Goal: Task Accomplishment & Management: Complete application form

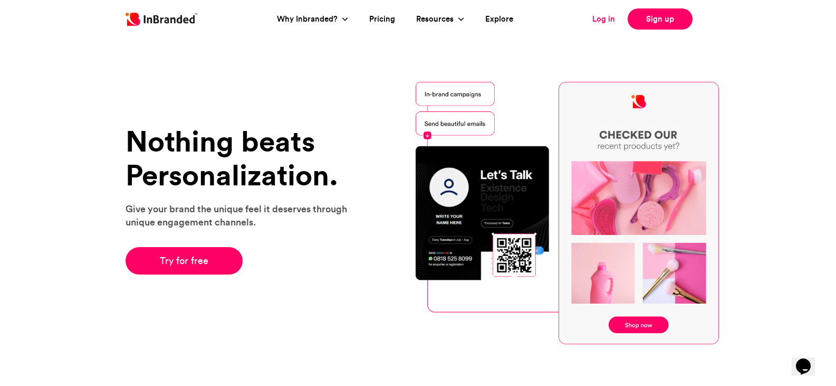
click at [607, 21] on link "Log in" at bounding box center [603, 19] width 23 height 12
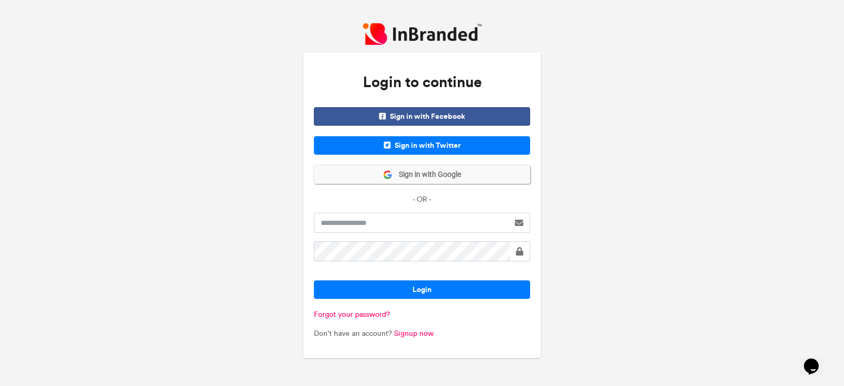
click at [450, 171] on span "Sign in with Google" at bounding box center [426, 174] width 69 height 11
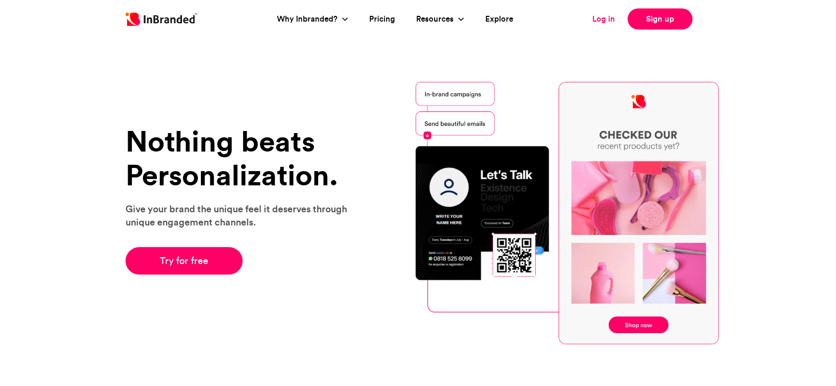
click at [602, 19] on link "Log in" at bounding box center [603, 19] width 23 height 12
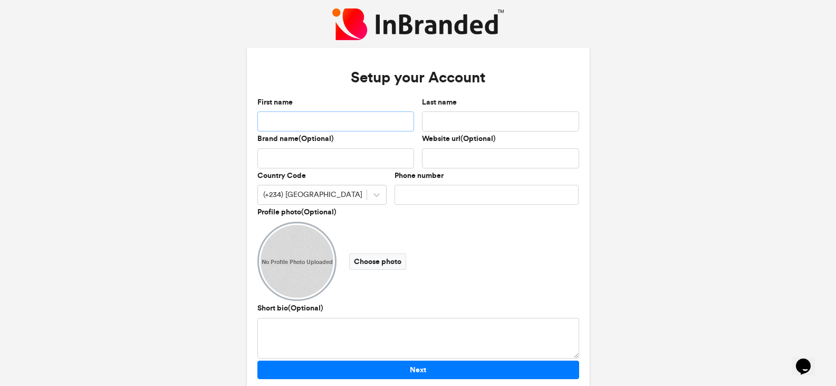
click at [361, 123] on input "First name" at bounding box center [335, 121] width 157 height 20
type input "*"
type input "******"
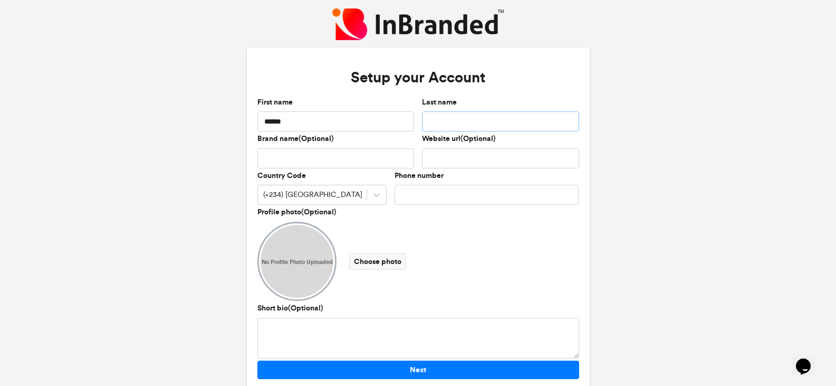
click at [466, 125] on input "Last name" at bounding box center [500, 121] width 157 height 20
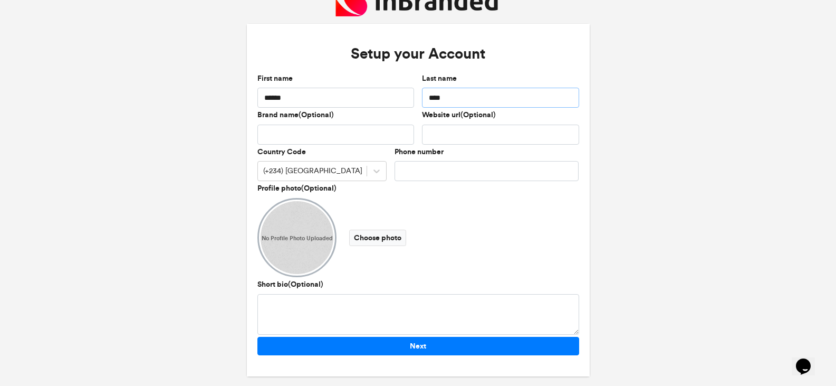
scroll to position [31, 0]
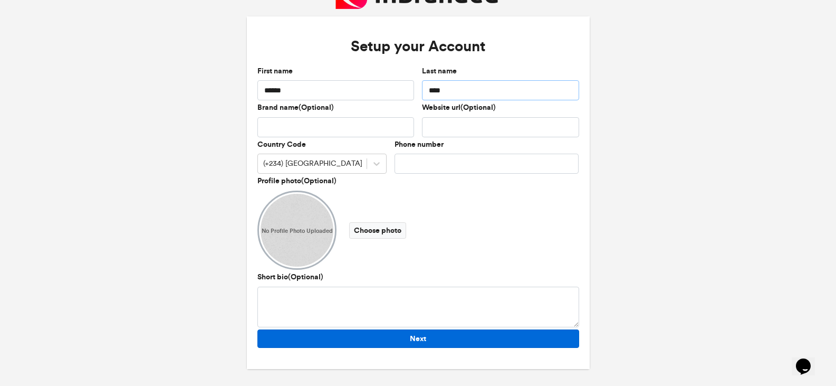
type input "****"
click at [438, 343] on button "Next" at bounding box center [418, 338] width 322 height 18
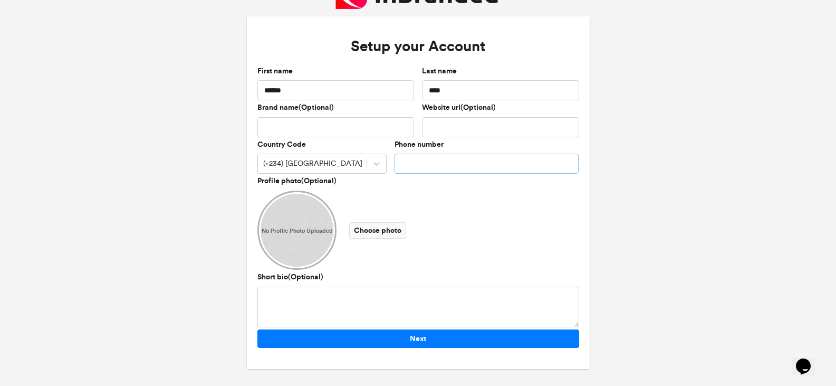
click at [443, 165] on input "Phone number" at bounding box center [487, 164] width 185 height 20
type input "*********"
click at [373, 165] on icon at bounding box center [376, 163] width 11 height 11
drag, startPoint x: 291, startPoint y: 160, endPoint x: 268, endPoint y: 166, distance: 22.9
click at [268, 166] on div "(+234) Nigeria" at bounding box center [312, 164] width 99 height 11
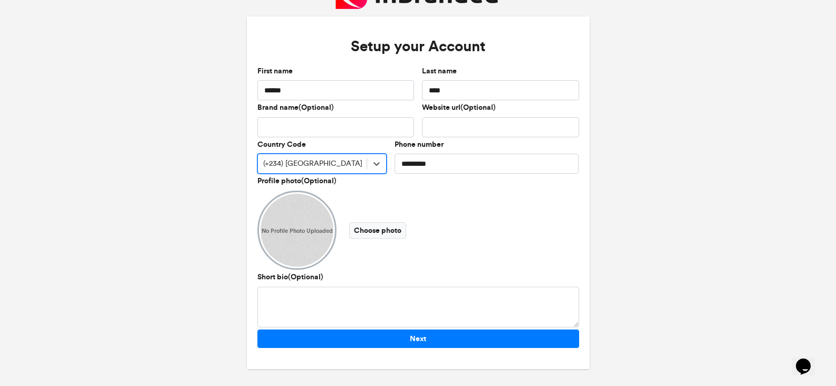
click at [277, 164] on div "(+234) Nigeria" at bounding box center [312, 164] width 99 height 11
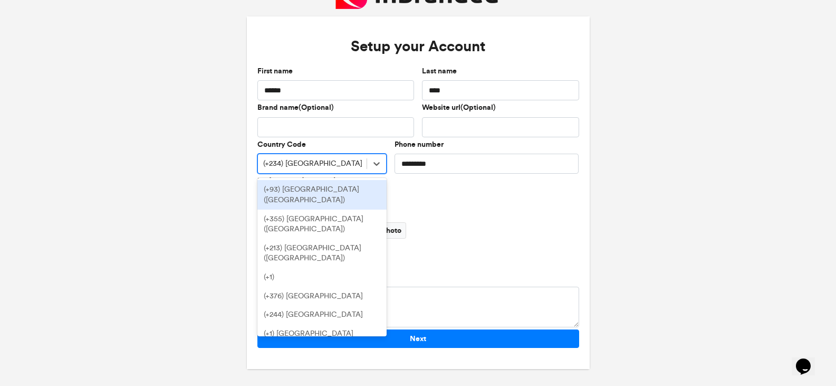
click at [277, 164] on div "(+234) Nigeria" at bounding box center [312, 164] width 99 height 11
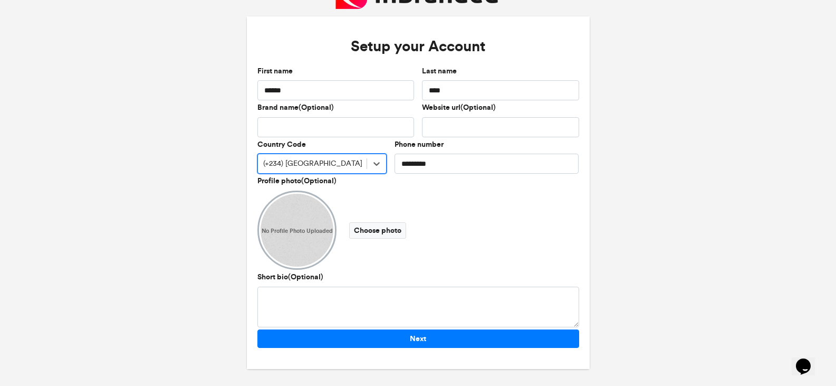
click at [354, 166] on div "(+234) Nigeria" at bounding box center [312, 163] width 109 height 17
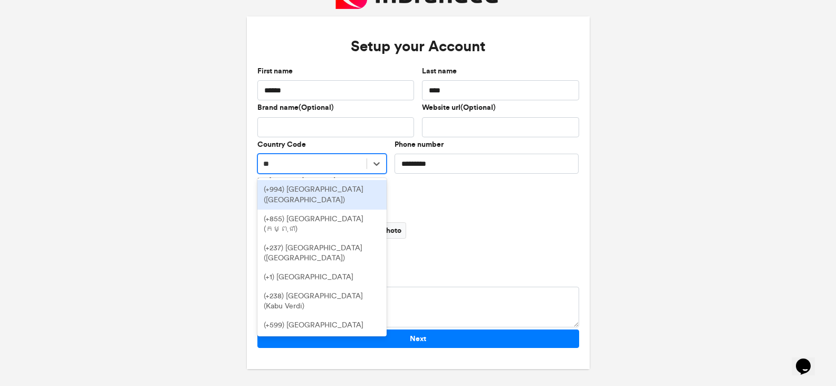
type input "***"
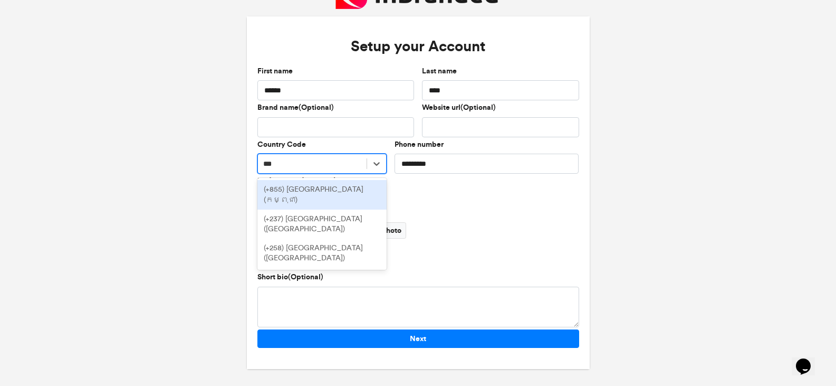
click at [340, 188] on div "(+855) Cambodia (កម្ពុជា)" at bounding box center [321, 194] width 129 height 29
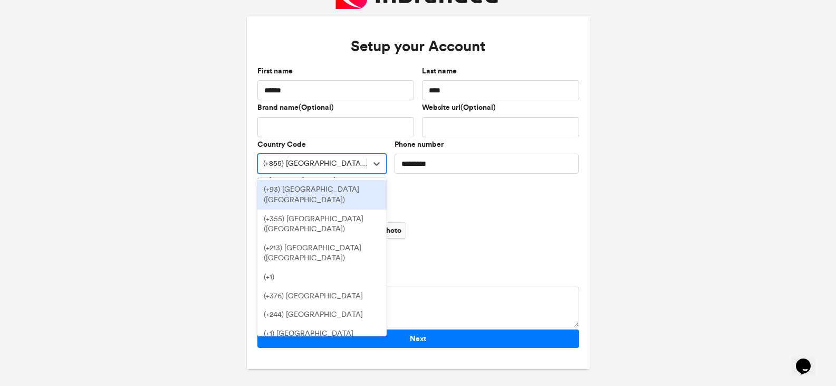
click at [324, 157] on div "(+855) Cambodia (កម្ពុជា)" at bounding box center [312, 163] width 109 height 17
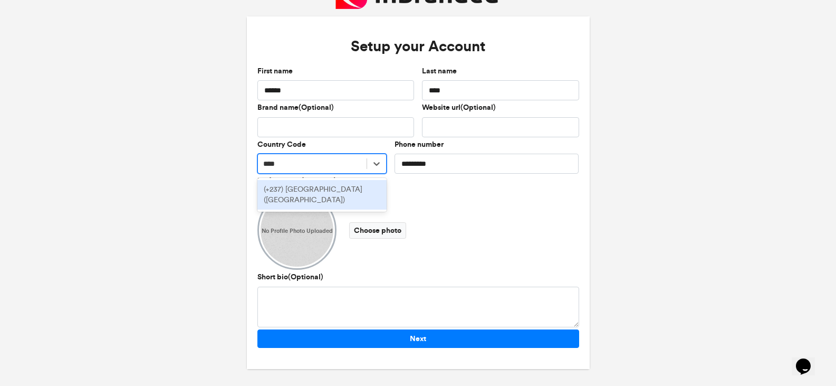
type input "*****"
click at [318, 186] on div "(+237) Cameroon (Cameroun)" at bounding box center [321, 194] width 129 height 29
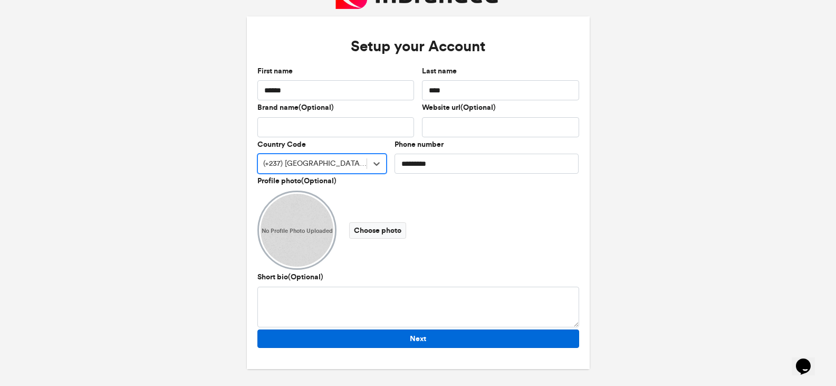
click at [402, 344] on button "Next" at bounding box center [418, 338] width 322 height 18
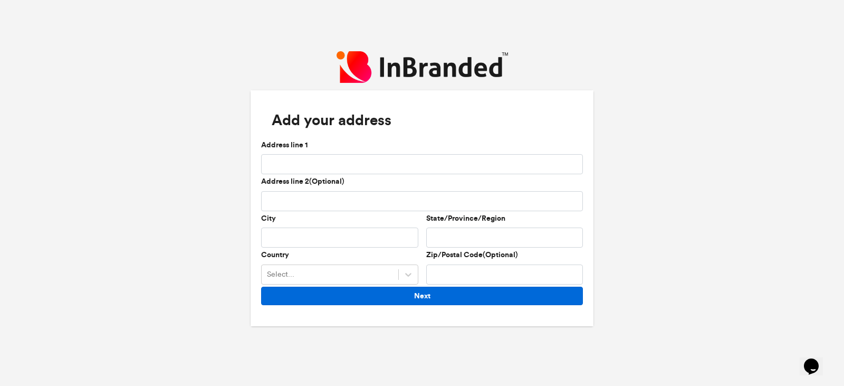
click at [396, 299] on button "Next" at bounding box center [422, 295] width 322 height 18
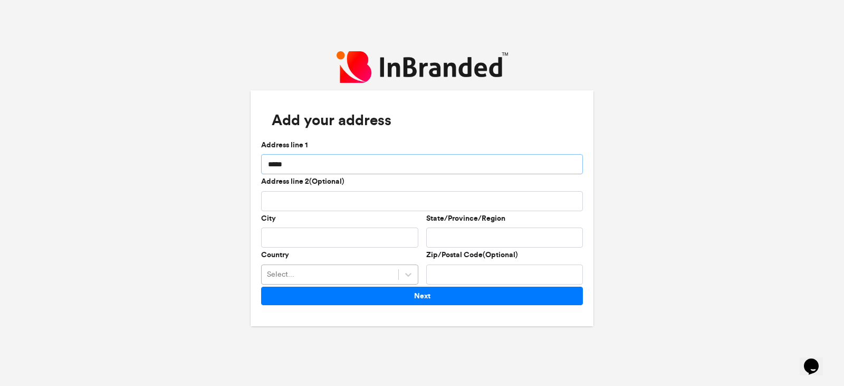
type input "*****"
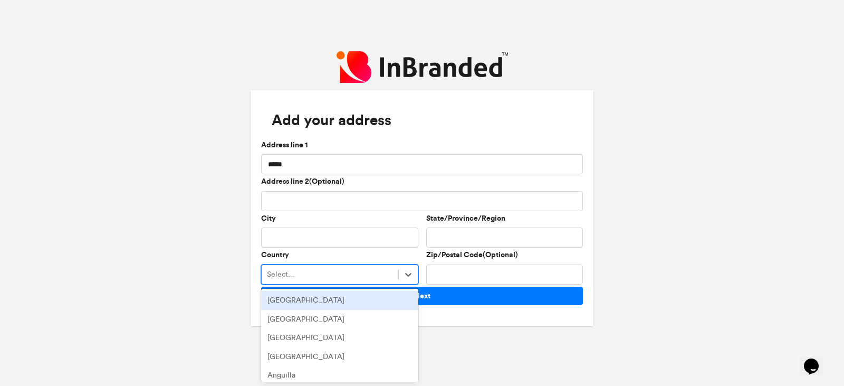
click at [385, 279] on div "Select..." at bounding box center [330, 274] width 137 height 17
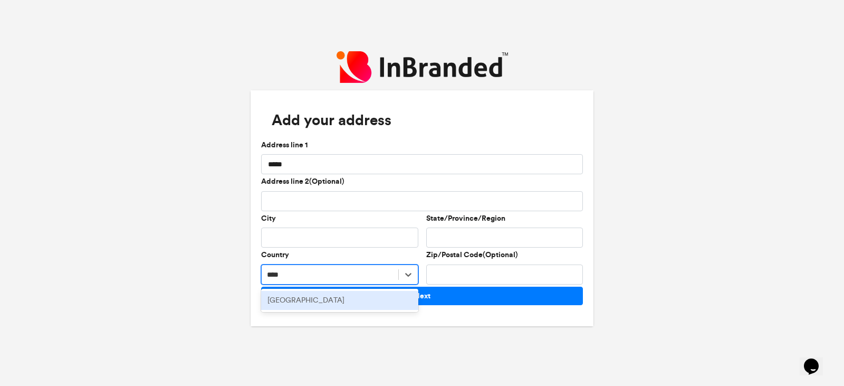
type input "*****"
click at [321, 300] on div "Cameroon" at bounding box center [339, 300] width 157 height 19
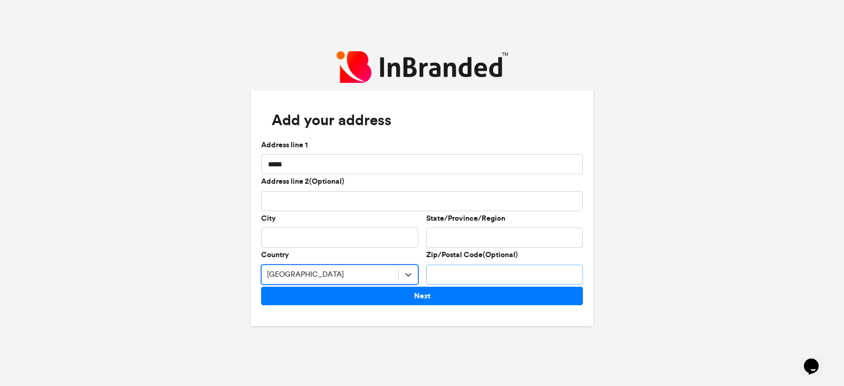
click at [461, 271] on input "Zip/Postal Code(Optional)" at bounding box center [504, 274] width 157 height 20
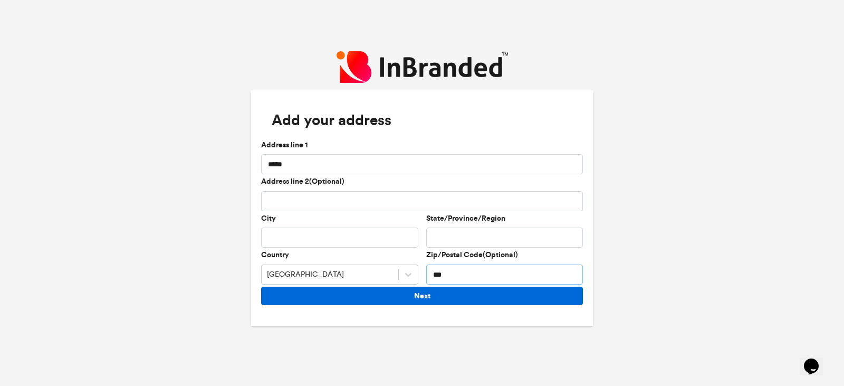
type input "***"
click at [454, 302] on button "Next" at bounding box center [422, 295] width 322 height 18
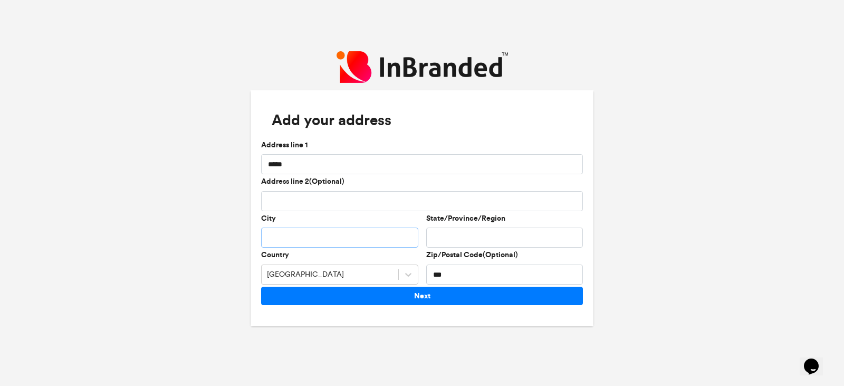
click at [326, 228] on input "City" at bounding box center [339, 237] width 157 height 20
click at [329, 240] on input "City" at bounding box center [339, 237] width 157 height 20
drag, startPoint x: 302, startPoint y: 157, endPoint x: 251, endPoint y: 160, distance: 51.3
click at [251, 160] on div "Add your address Address line 1 ***** Address line 2(Optional) City State/Provi…" at bounding box center [422, 208] width 343 height 236
click at [349, 239] on input "City" at bounding box center [339, 237] width 157 height 20
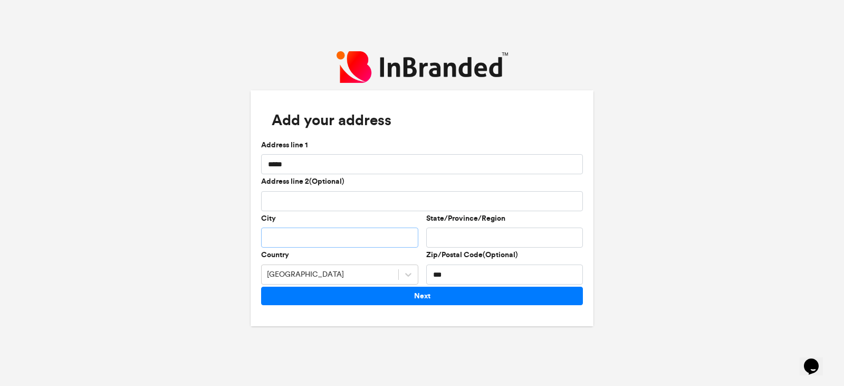
paste input "*****"
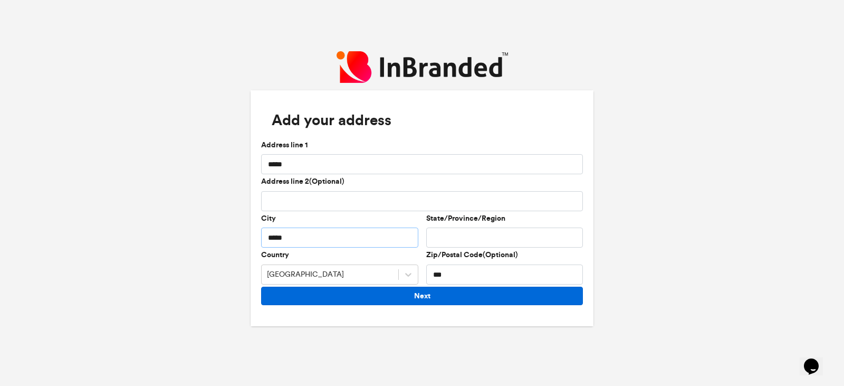
type input "*****"
click at [382, 293] on button "Next" at bounding box center [422, 295] width 322 height 18
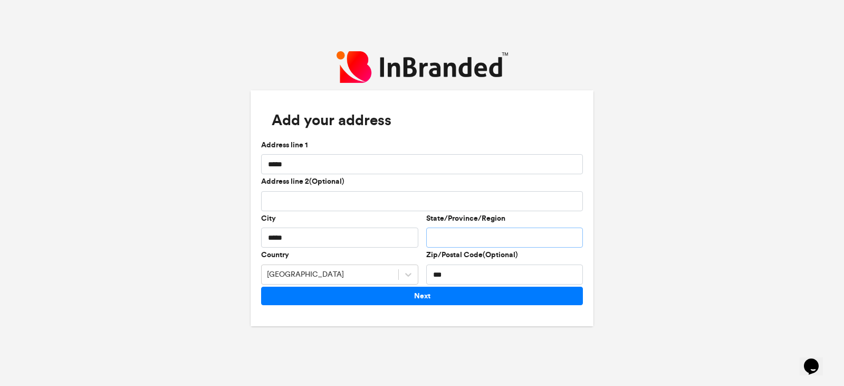
click at [472, 238] on input "State/Province/Region" at bounding box center [504, 237] width 157 height 20
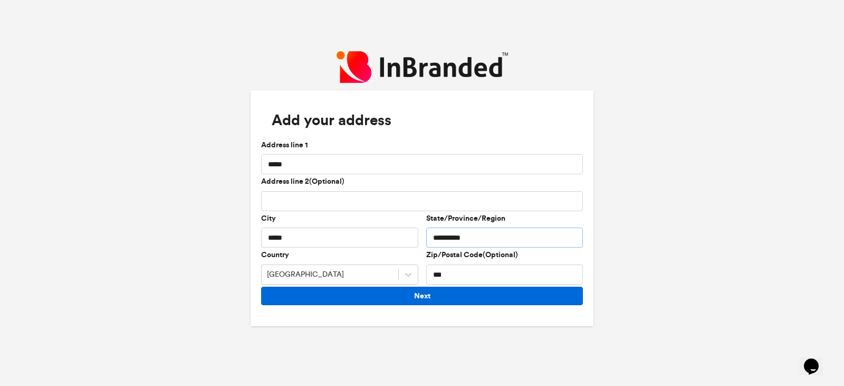
type input "**********"
click at [464, 300] on button "Next" at bounding box center [422, 295] width 322 height 18
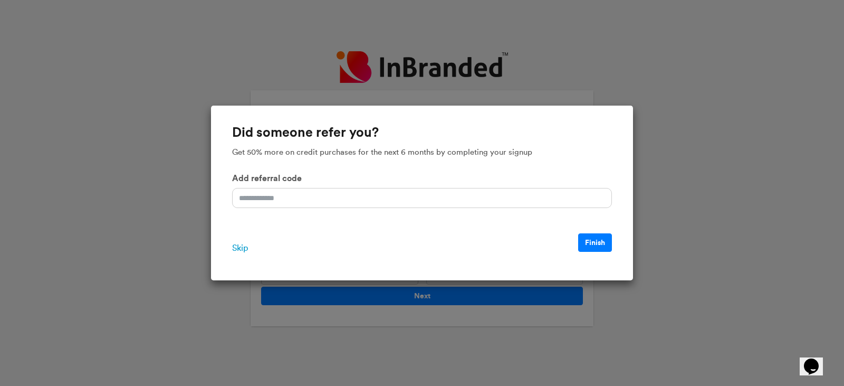
click at [234, 246] on span "Skip" at bounding box center [240, 248] width 16 height 13
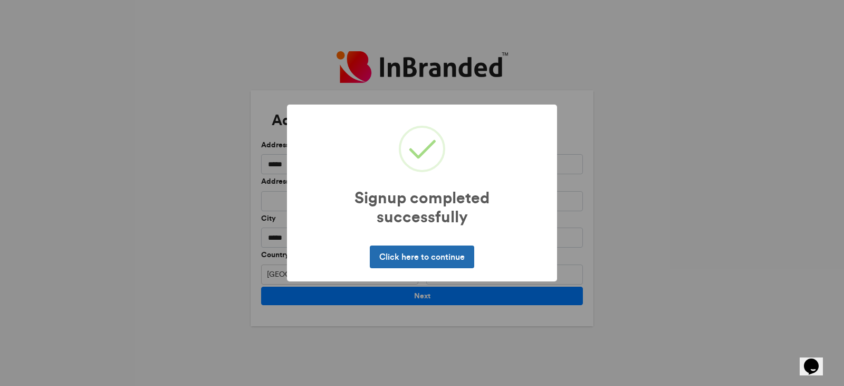
click at [448, 260] on button "Click here to continue" at bounding box center [422, 256] width 104 height 22
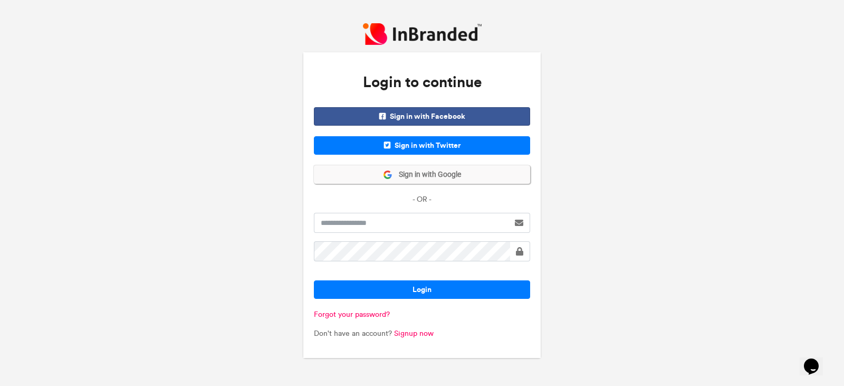
click at [431, 174] on span "Sign in with Google" at bounding box center [426, 174] width 69 height 11
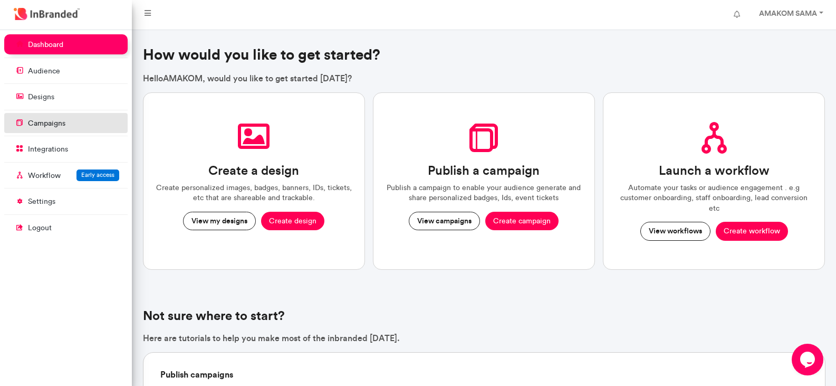
click at [50, 121] on p "campaigns" at bounding box center [46, 123] width 37 height 11
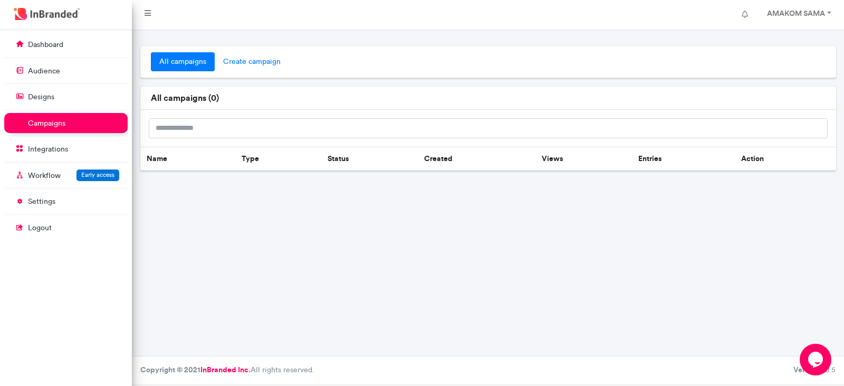
click at [243, 66] on span "create campaign" at bounding box center [252, 61] width 74 height 19
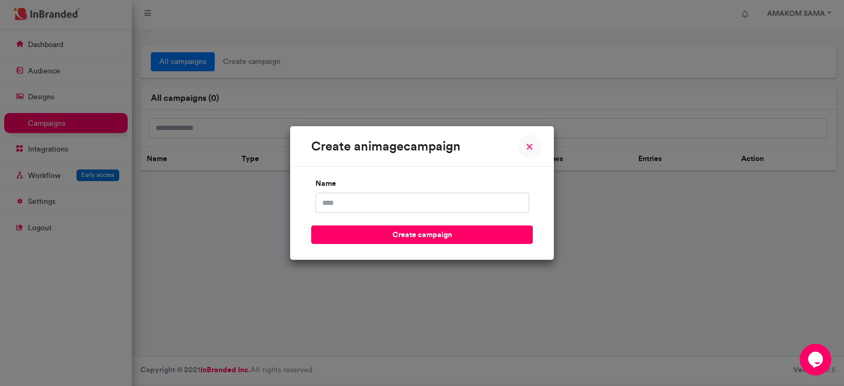
click at [531, 149] on span "×" at bounding box center [529, 146] width 7 height 13
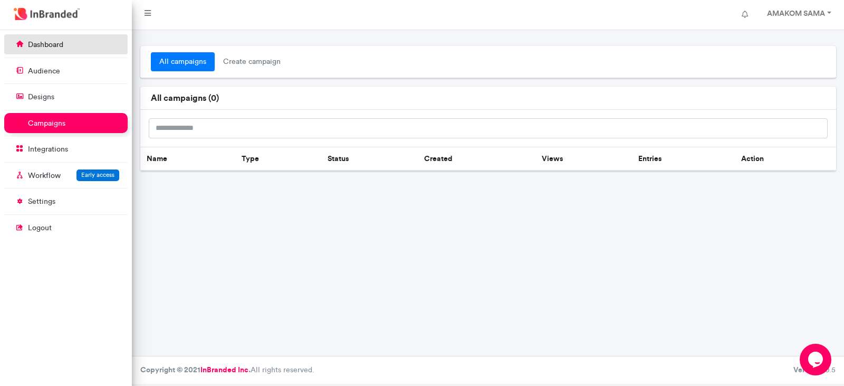
click at [51, 41] on p "dashboard" at bounding box center [45, 45] width 35 height 11
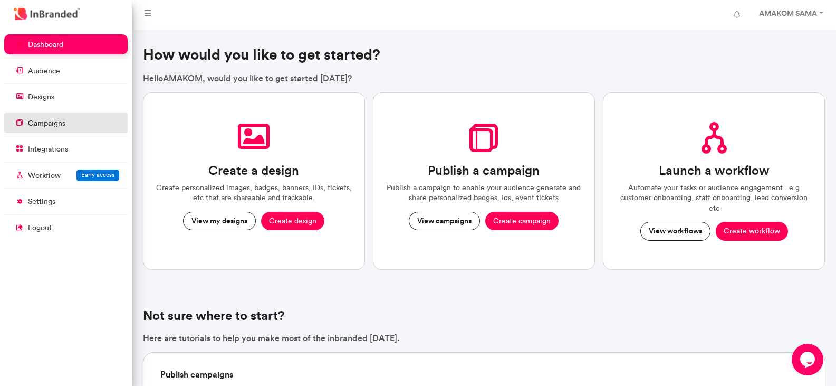
click at [54, 120] on p "campaigns" at bounding box center [46, 123] width 37 height 11
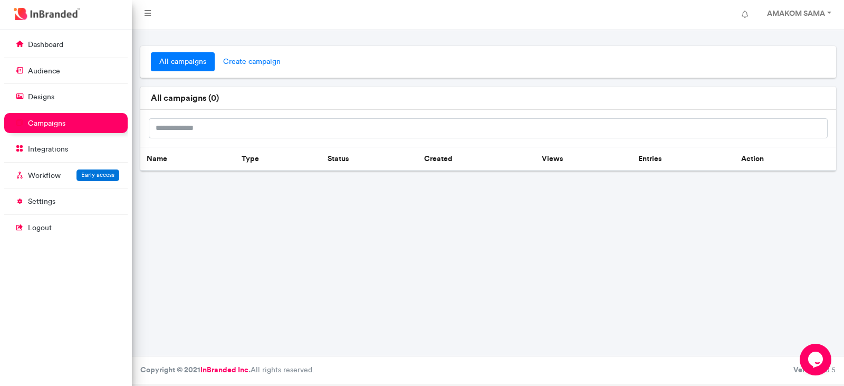
click at [260, 60] on span "create campaign" at bounding box center [252, 61] width 74 height 19
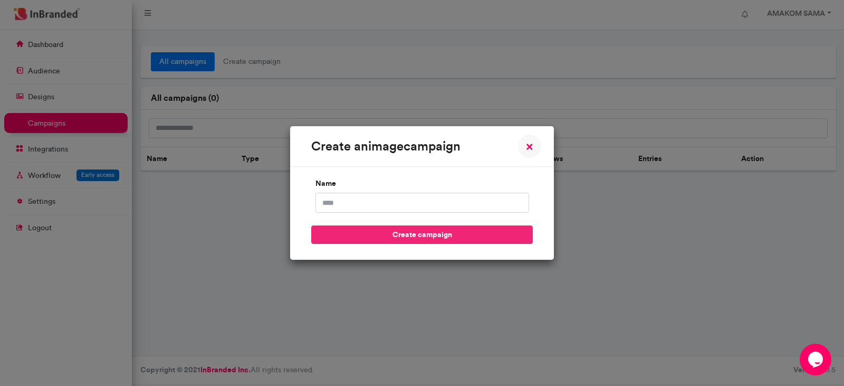
click at [445, 233] on button "create campaign" at bounding box center [422, 234] width 222 height 18
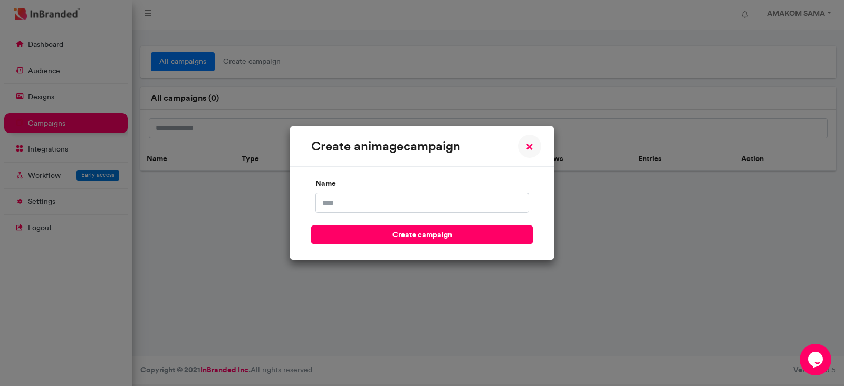
click at [407, 189] on div "name" at bounding box center [422, 192] width 222 height 41
click at [386, 199] on input "name" at bounding box center [422, 203] width 214 height 20
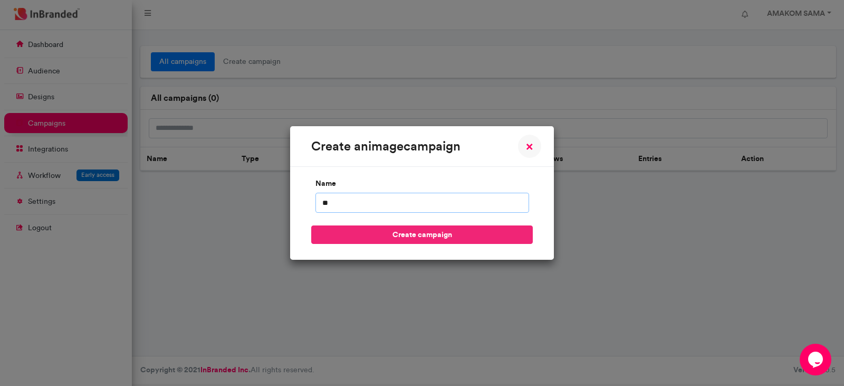
type input "**"
click at [388, 234] on button "create campaign" at bounding box center [422, 234] width 222 height 18
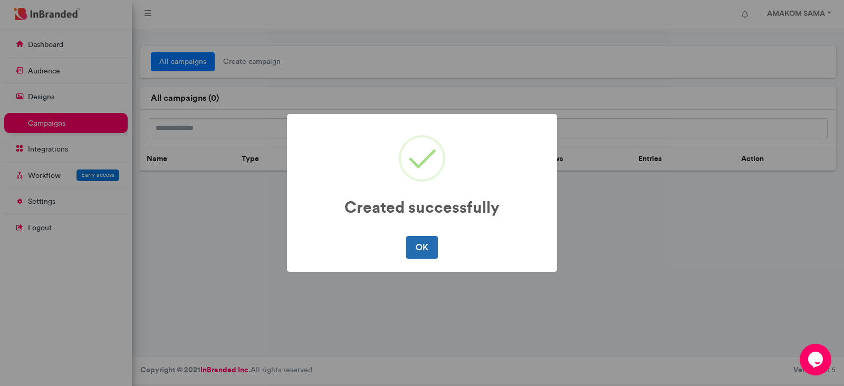
click at [429, 248] on button "OK" at bounding box center [421, 247] width 31 height 22
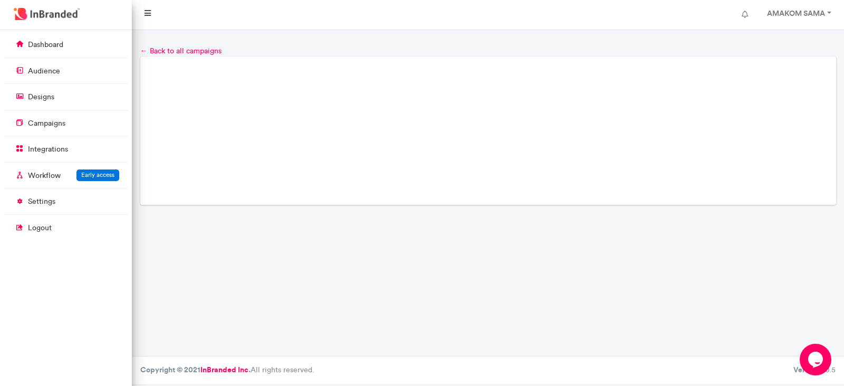
click at [147, 11] on icon at bounding box center [148, 12] width 6 height 7
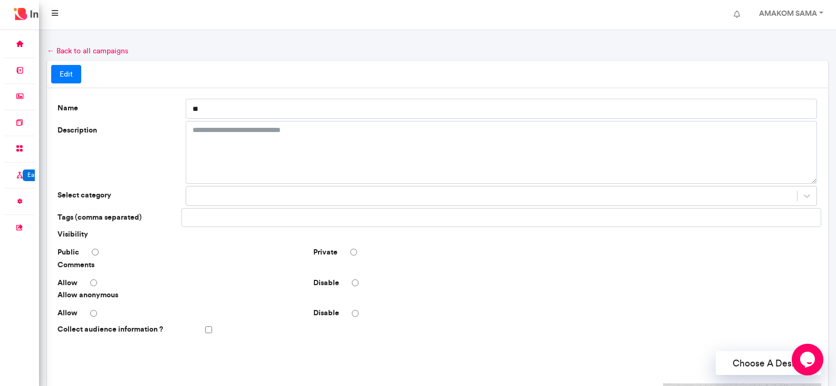
click at [52, 16] on icon at bounding box center [55, 12] width 6 height 7
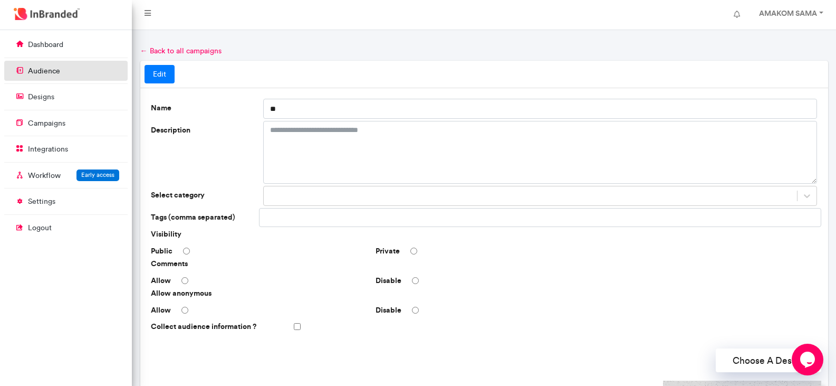
click at [60, 68] on link "audience" at bounding box center [65, 71] width 123 height 20
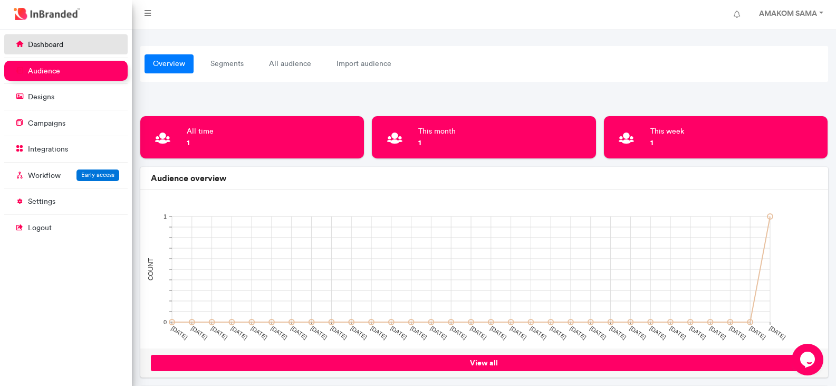
click at [42, 45] on p "dashboard" at bounding box center [45, 45] width 35 height 11
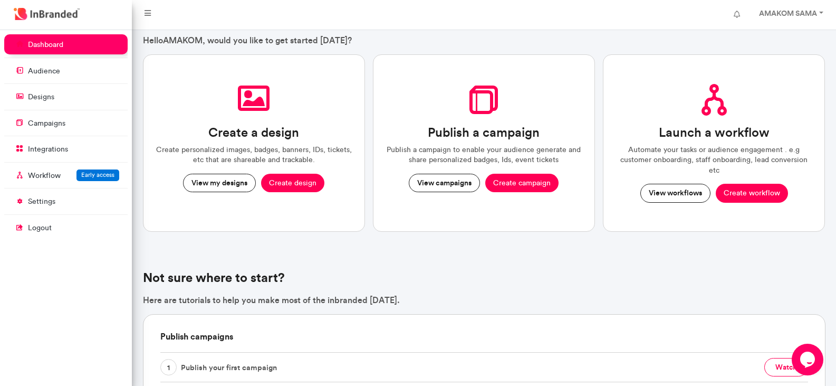
scroll to position [6, 0]
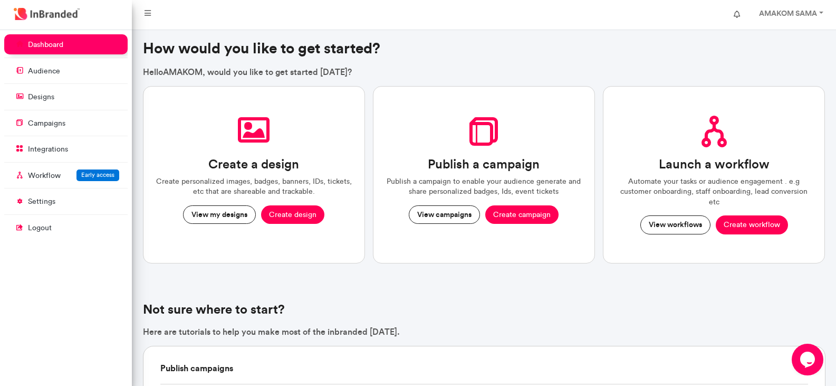
click at [736, 18] on button at bounding box center [736, 14] width 23 height 21
click at [737, 14] on icon at bounding box center [737, 14] width 6 height 7
click at [820, 13] on link "AMAKOM SAMA" at bounding box center [790, 14] width 83 height 21
click at [735, 15] on icon at bounding box center [737, 14] width 6 height 7
click at [735, 12] on icon at bounding box center [737, 14] width 6 height 7
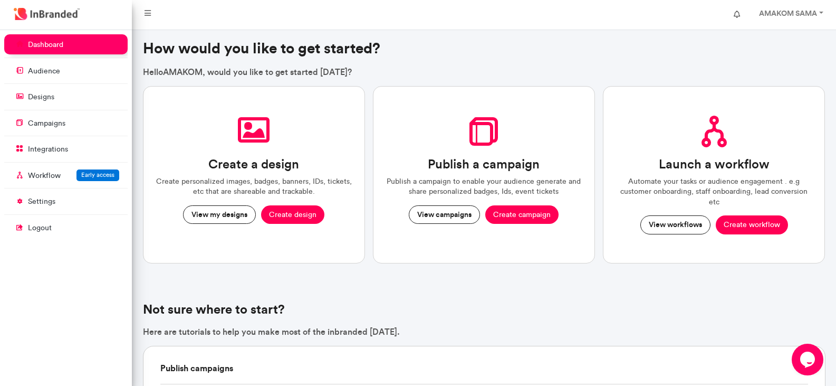
click at [736, 11] on icon at bounding box center [737, 14] width 6 height 7
click at [51, 102] on p "designs" at bounding box center [41, 97] width 26 height 11
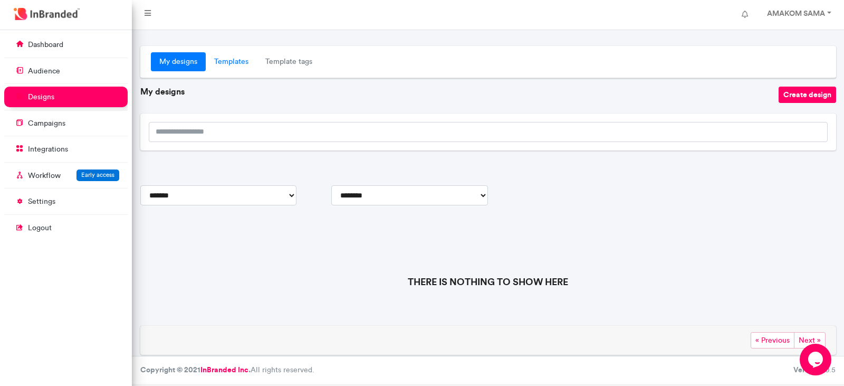
click at [229, 64] on link "Templates" at bounding box center [231, 61] width 51 height 19
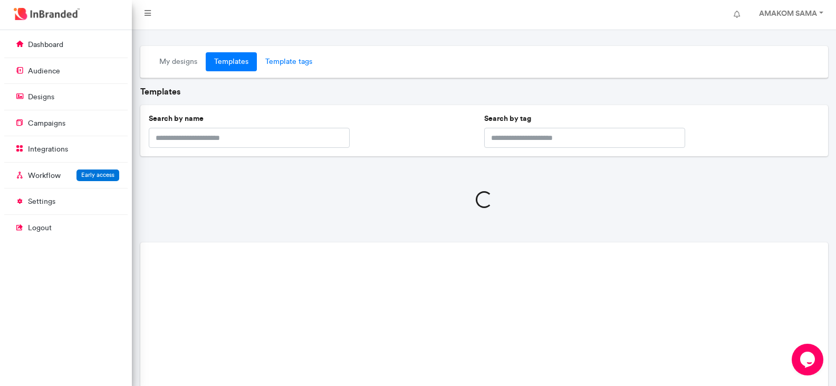
click at [291, 64] on link "Template tags" at bounding box center [289, 61] width 64 height 19
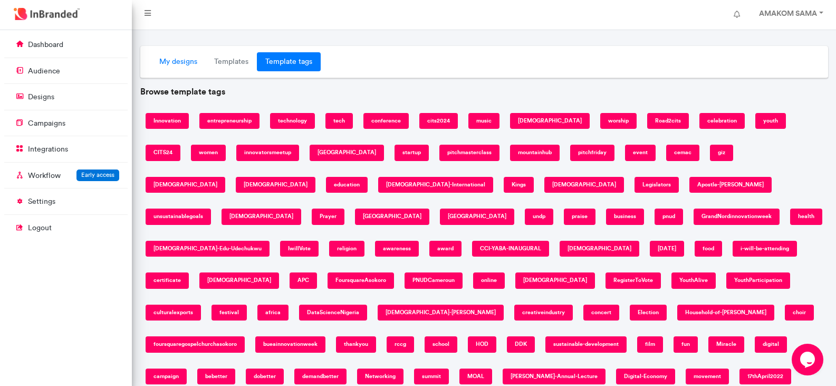
click at [180, 60] on link "My designs" at bounding box center [178, 61] width 55 height 19
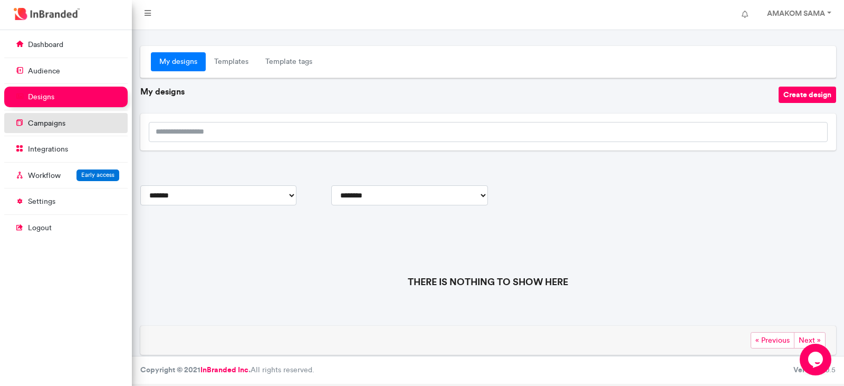
click at [39, 134] on li "campaigns" at bounding box center [65, 124] width 123 height 22
click at [59, 126] on p "campaigns" at bounding box center [46, 123] width 37 height 11
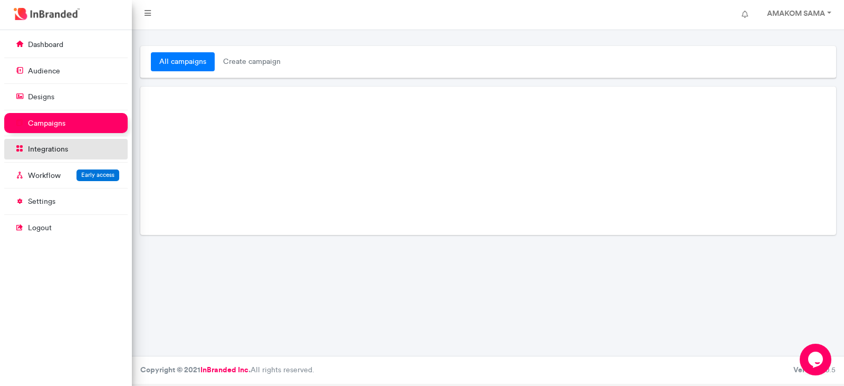
click at [54, 151] on p "integrations" at bounding box center [48, 149] width 40 height 11
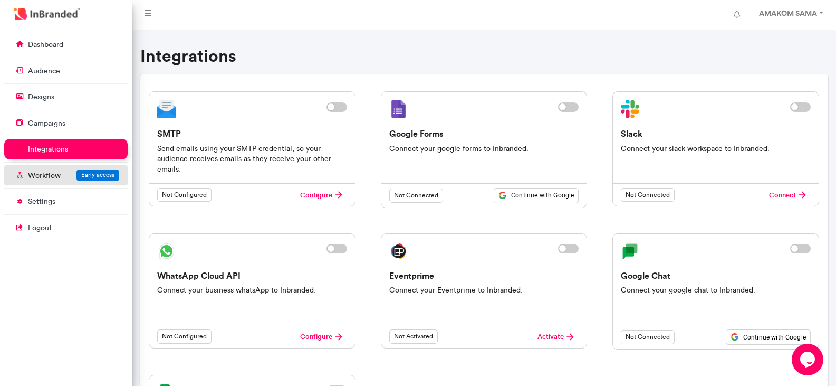
click at [51, 171] on p "Workflow" at bounding box center [44, 175] width 33 height 11
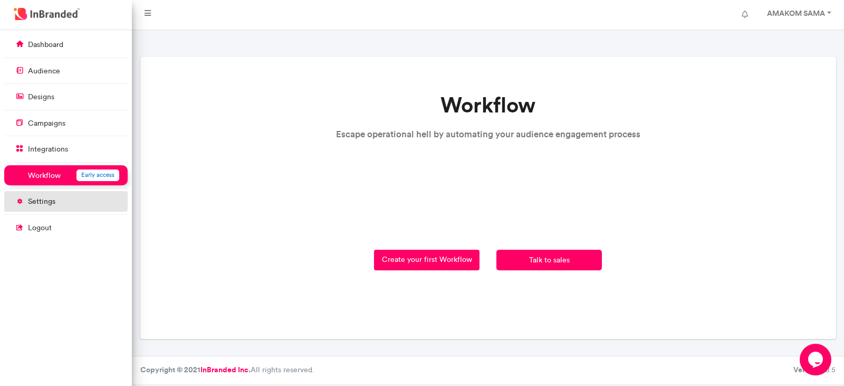
click at [47, 195] on link "settings" at bounding box center [65, 201] width 123 height 20
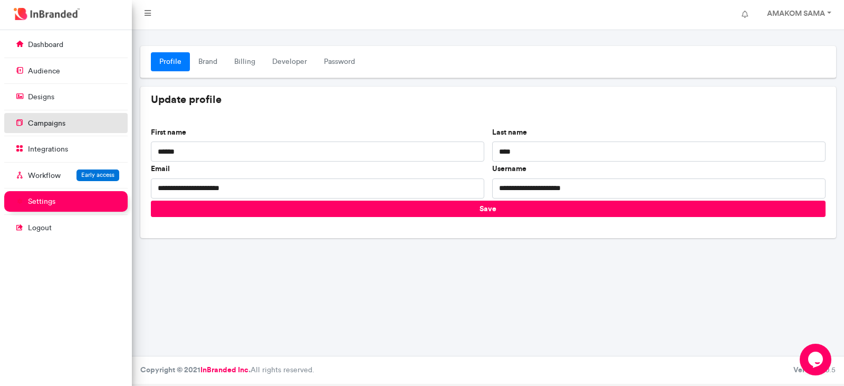
click at [57, 121] on p "campaigns" at bounding box center [46, 123] width 37 height 11
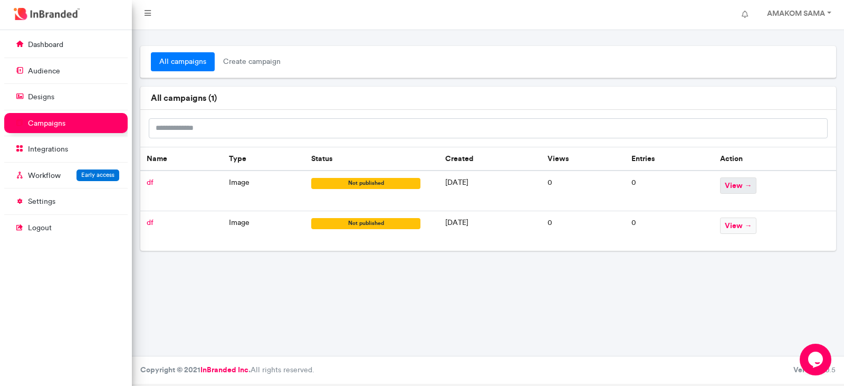
click at [751, 187] on span "view →" at bounding box center [738, 185] width 36 height 16
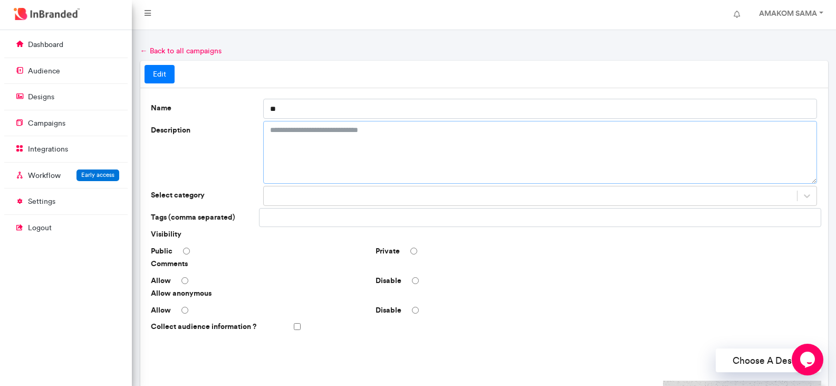
click at [331, 155] on textarea "Description" at bounding box center [540, 152] width 554 height 63
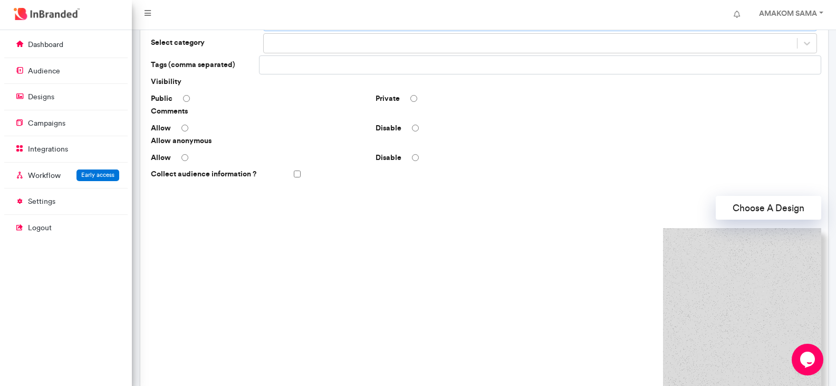
scroll to position [264, 0]
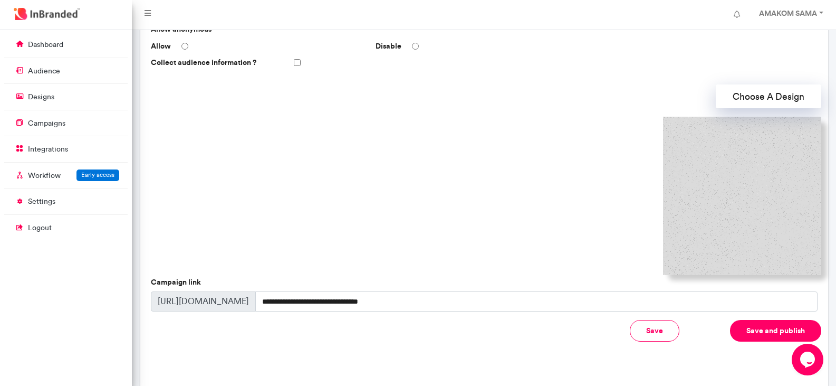
type textarea "**********"
click at [769, 99] on button "Choose A Design" at bounding box center [768, 96] width 105 height 24
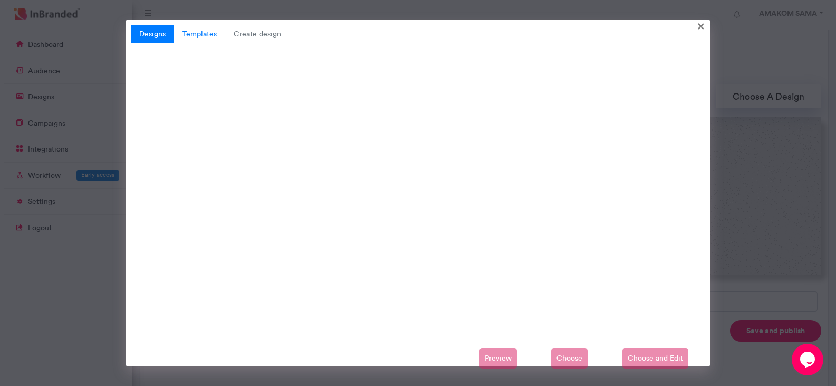
click at [186, 37] on link "Templates" at bounding box center [199, 34] width 51 height 19
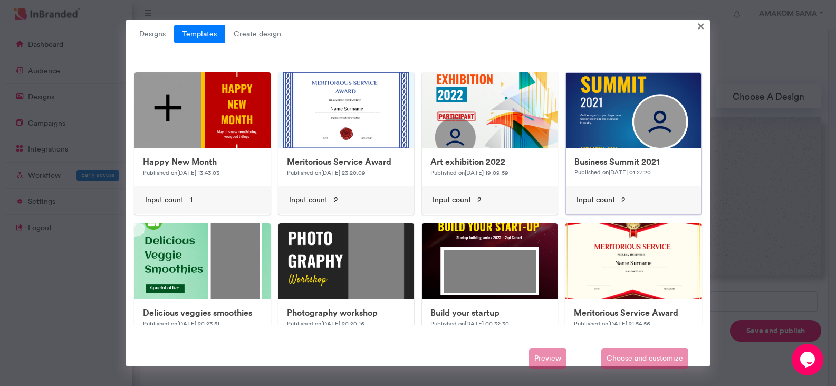
click at [612, 117] on img at bounding box center [777, 284] width 422 height 422
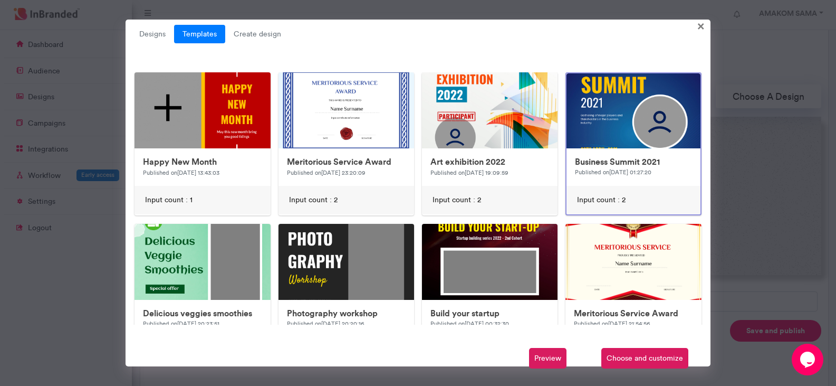
click at [635, 353] on span "Choose and customize" at bounding box center [644, 358] width 87 height 21
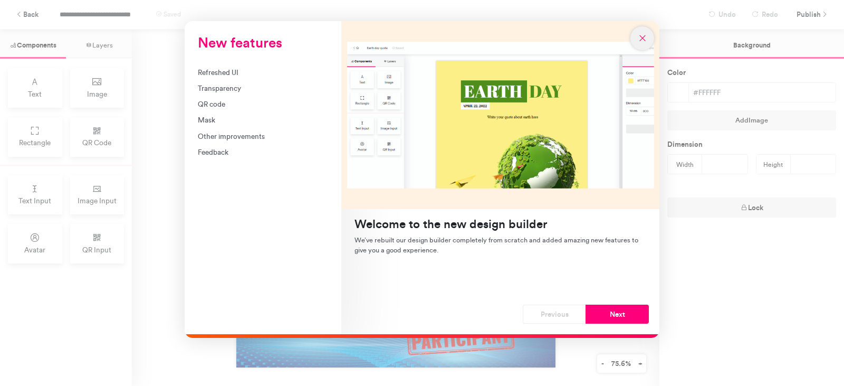
click at [640, 38] on icon "New features" at bounding box center [642, 37] width 9 height 9
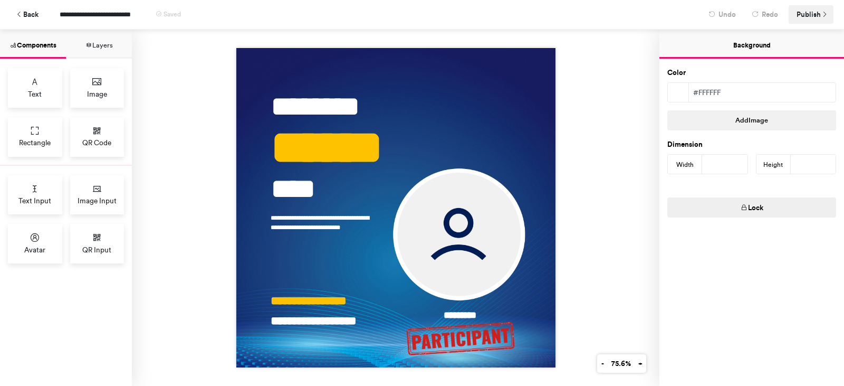
click at [808, 14] on span "Publish" at bounding box center [809, 14] width 24 height 18
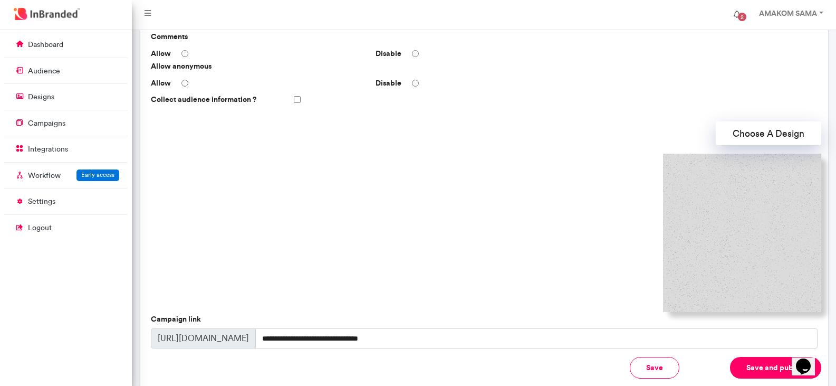
scroll to position [214, 0]
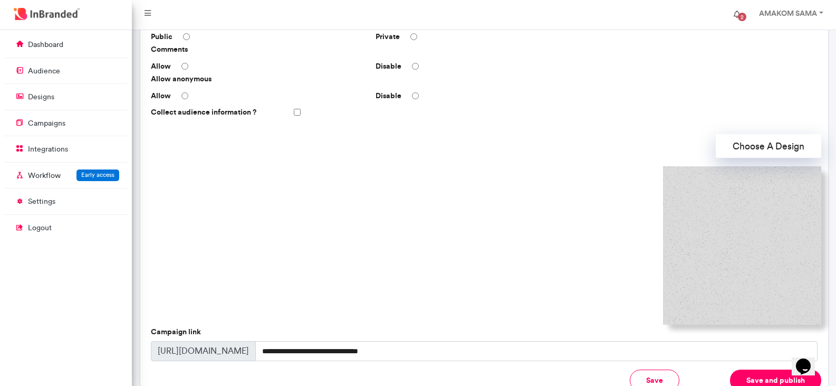
click at [737, 13] on span "2" at bounding box center [742, 16] width 17 height 17
click at [738, 16] on span at bounding box center [742, 16] width 17 height 17
click at [783, 150] on button "Choose A Design" at bounding box center [768, 146] width 105 height 24
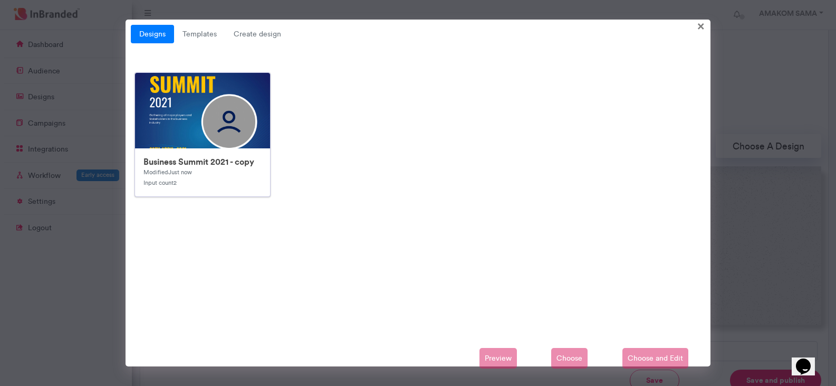
click at [195, 115] on img at bounding box center [346, 284] width 422 height 422
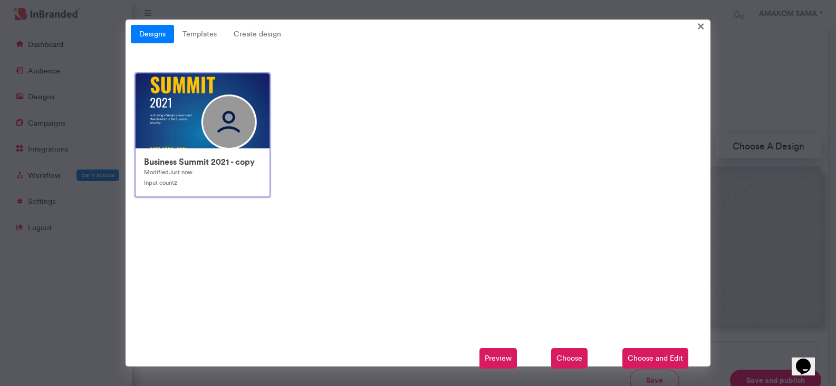
click at [575, 363] on span "Choose" at bounding box center [569, 358] width 36 height 21
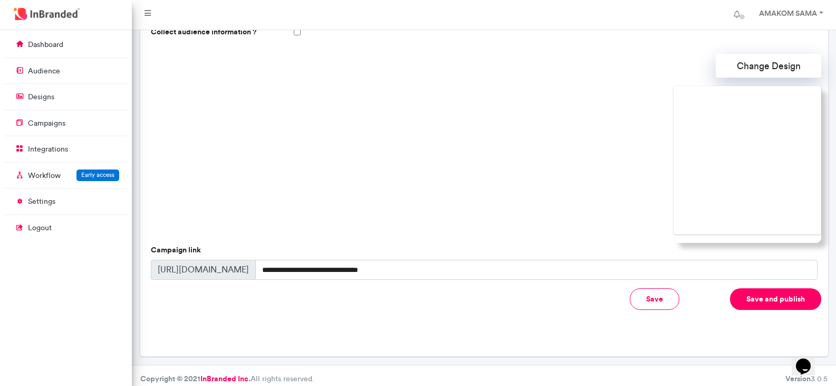
scroll to position [301, 0]
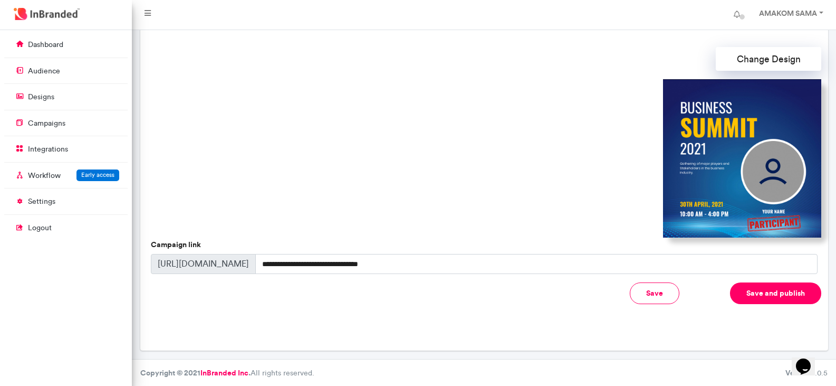
click at [761, 292] on button "Save and publish" at bounding box center [775, 293] width 91 height 22
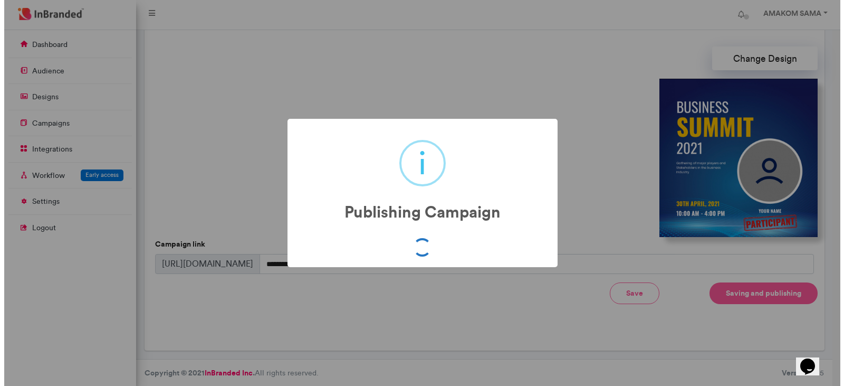
scroll to position [302, 0]
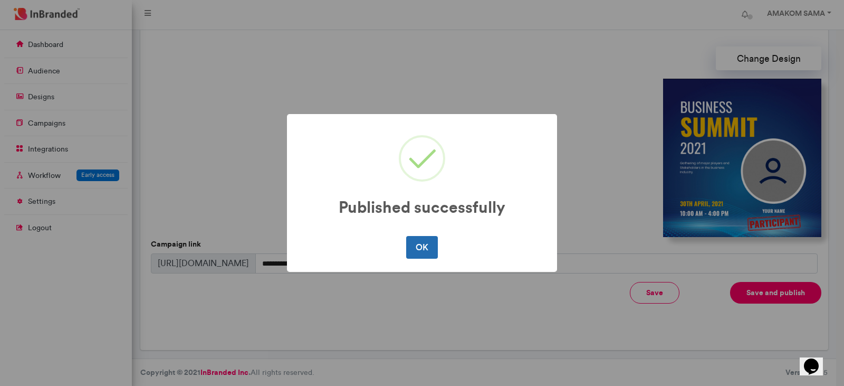
click at [424, 247] on button "OK" at bounding box center [421, 247] width 31 height 22
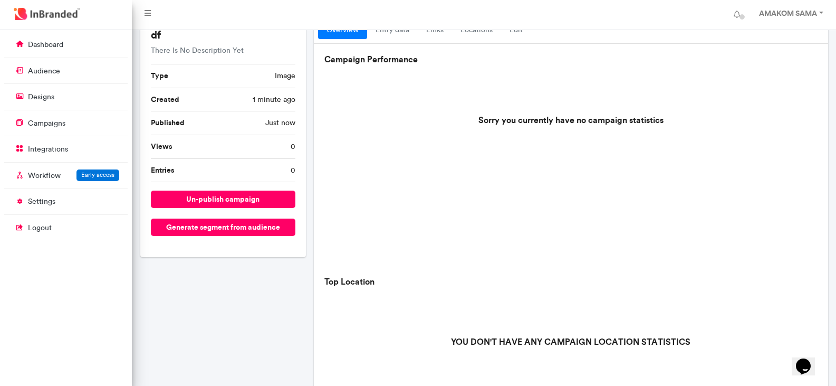
scroll to position [0, 0]
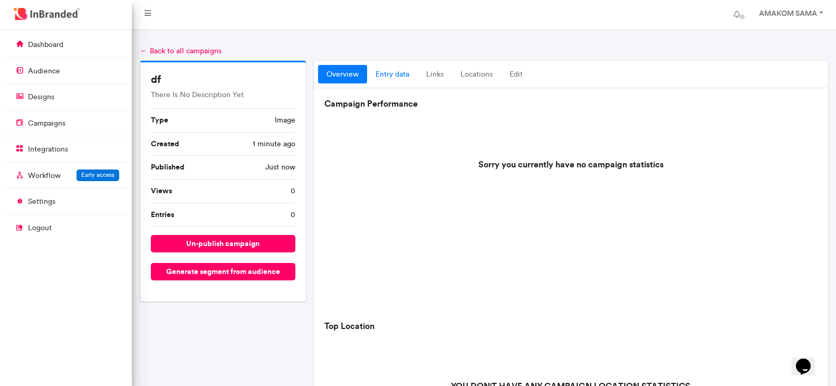
click at [390, 80] on link "entry data" at bounding box center [392, 74] width 51 height 19
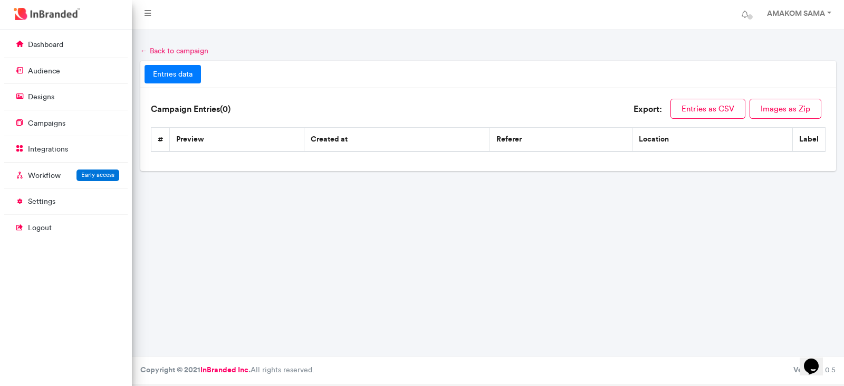
click at [148, 50] on link "← Back to campaign" at bounding box center [174, 50] width 68 height 9
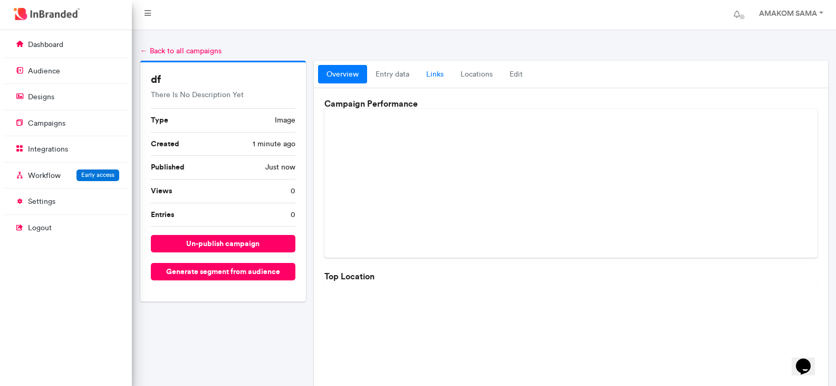
click at [429, 73] on link "links" at bounding box center [435, 74] width 34 height 19
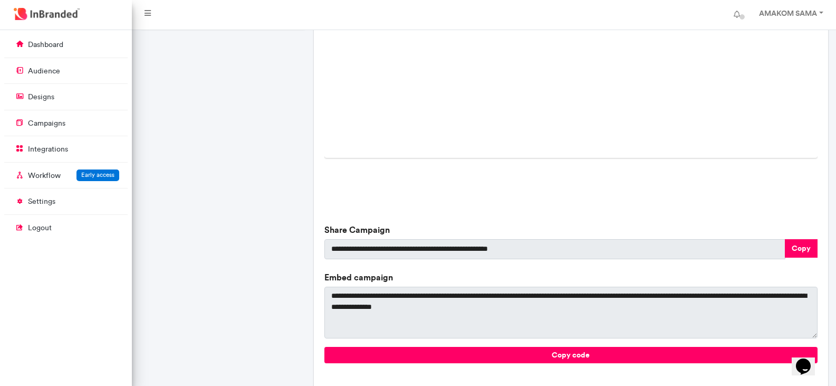
scroll to position [322, 0]
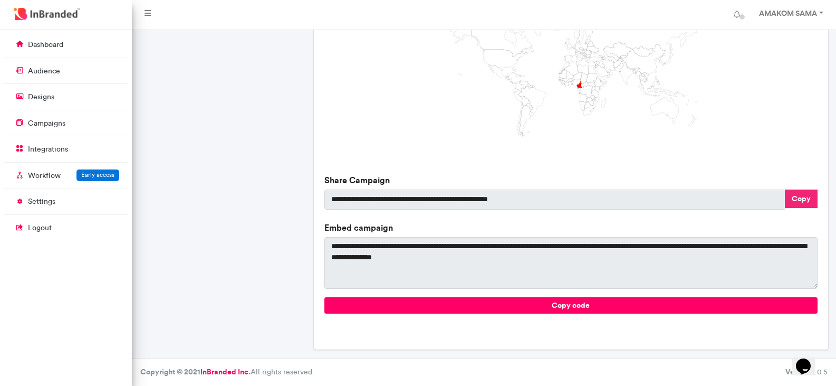
click at [812, 200] on button "Copy" at bounding box center [801, 198] width 33 height 18
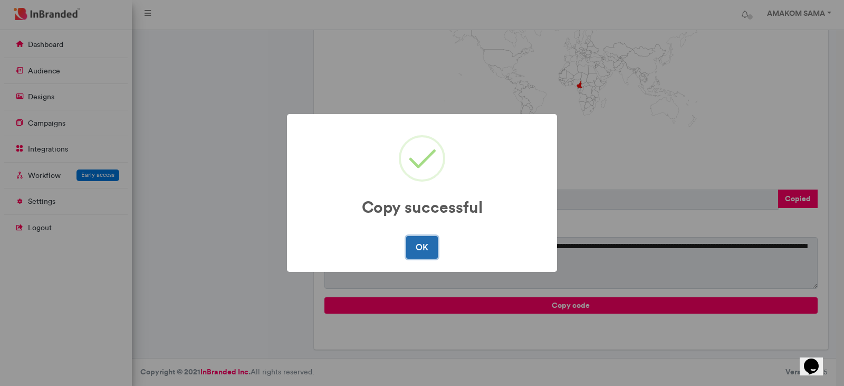
click at [416, 256] on button "OK" at bounding box center [421, 247] width 31 height 22
